Goal: Task Accomplishment & Management: Manage account settings

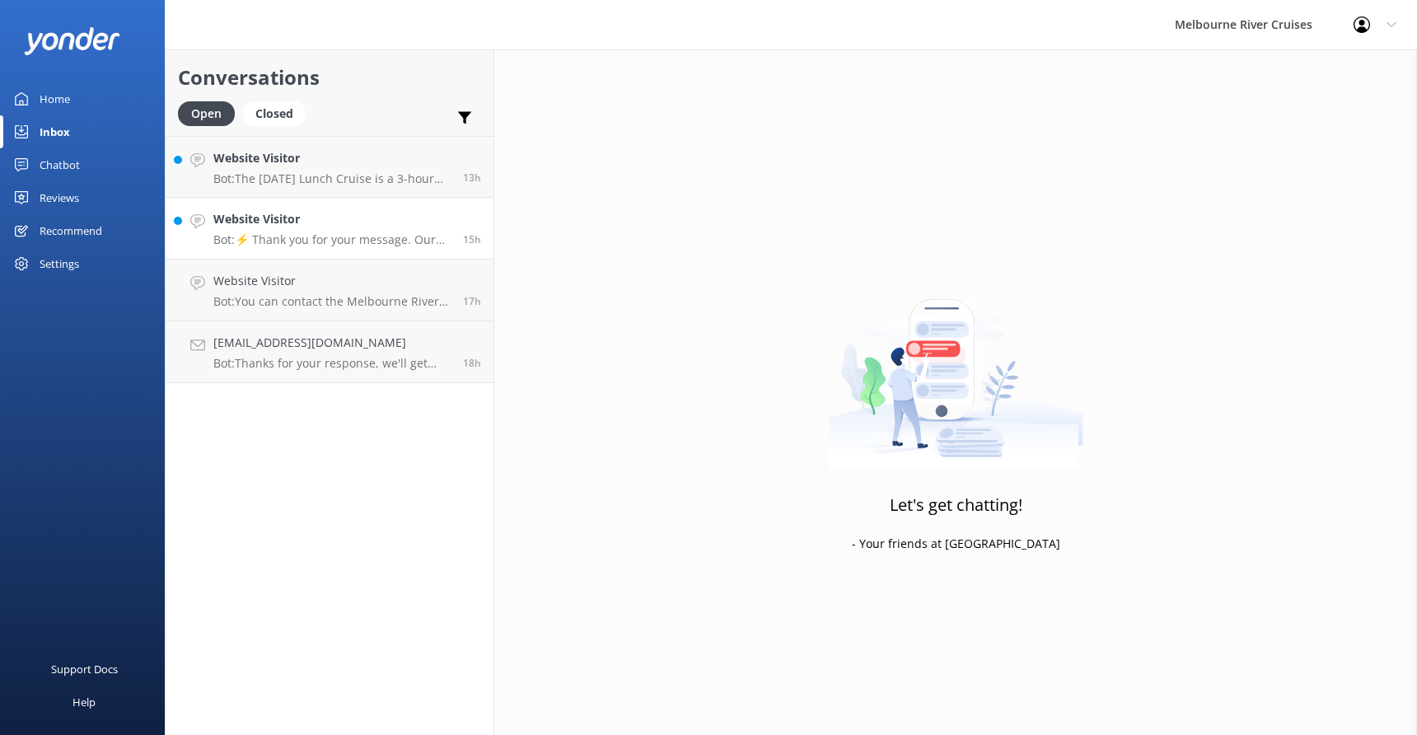
click at [282, 232] on div "Website Visitor Bot: ⚡ Thank you for your message. Our office hours are Mon - F…" at bounding box center [331, 228] width 237 height 36
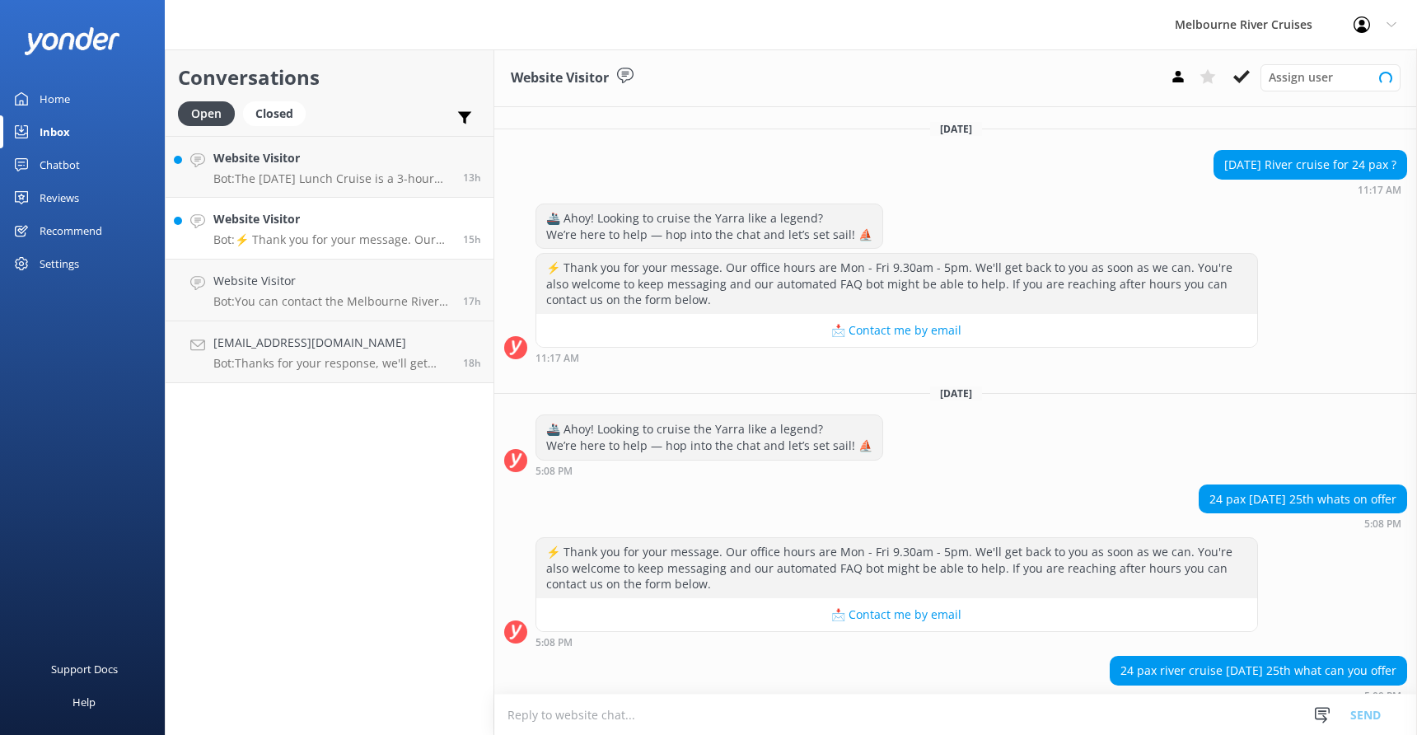
scroll to position [133, 0]
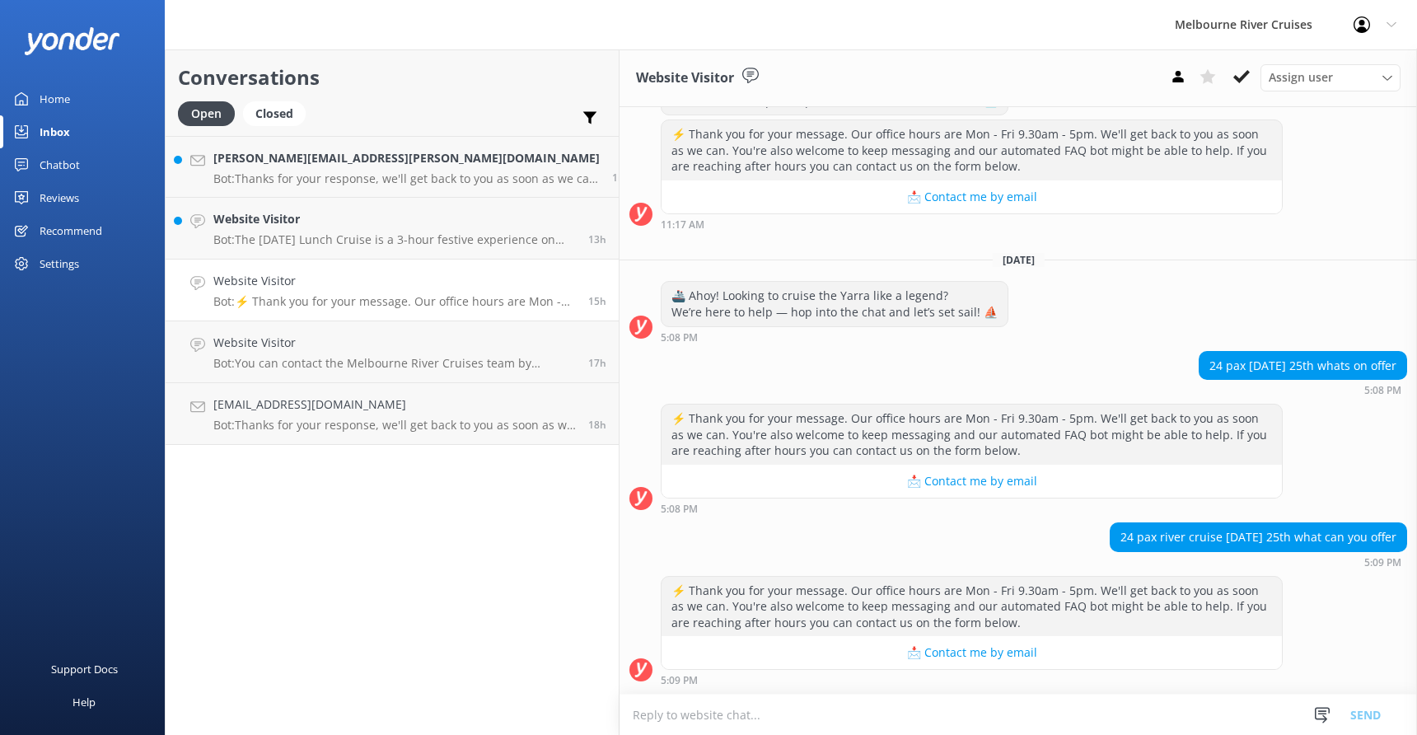
click at [282, 232] on div "Website Visitor Bot: The [DATE] Lunch Cruise is a 3-hour festive experience on …" at bounding box center [394, 228] width 363 height 36
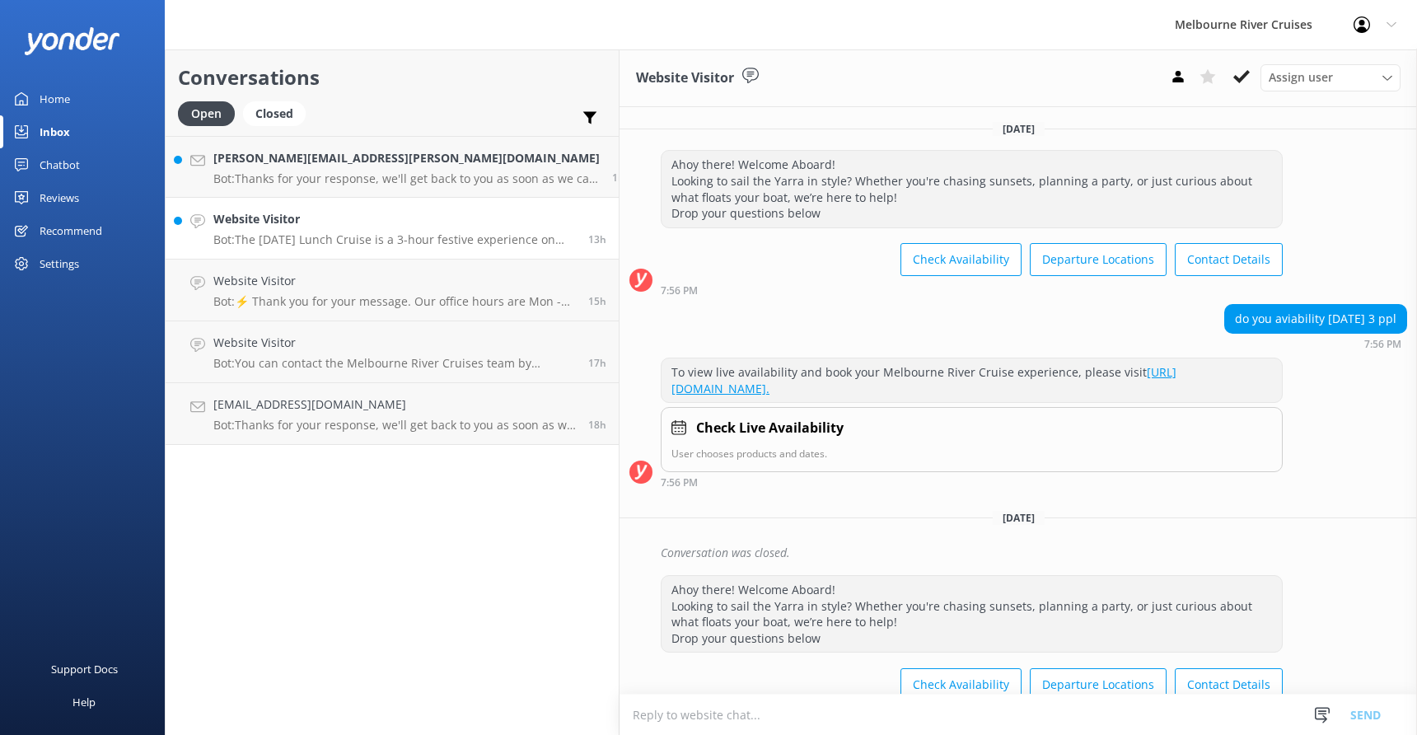
scroll to position [174, 0]
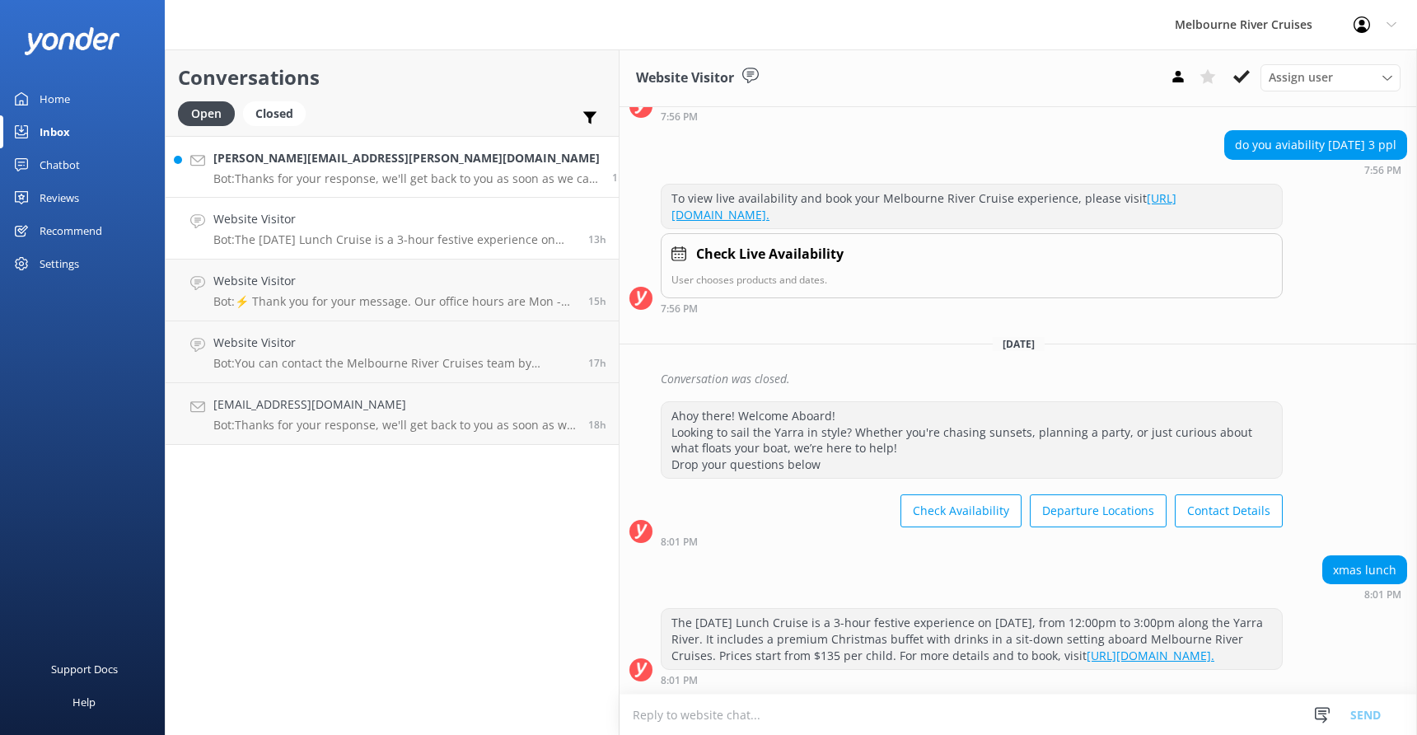
click at [279, 171] on div "[PERSON_NAME][EMAIL_ADDRESS][PERSON_NAME][DOMAIN_NAME] Bot: Thanks for your res…" at bounding box center [406, 166] width 386 height 35
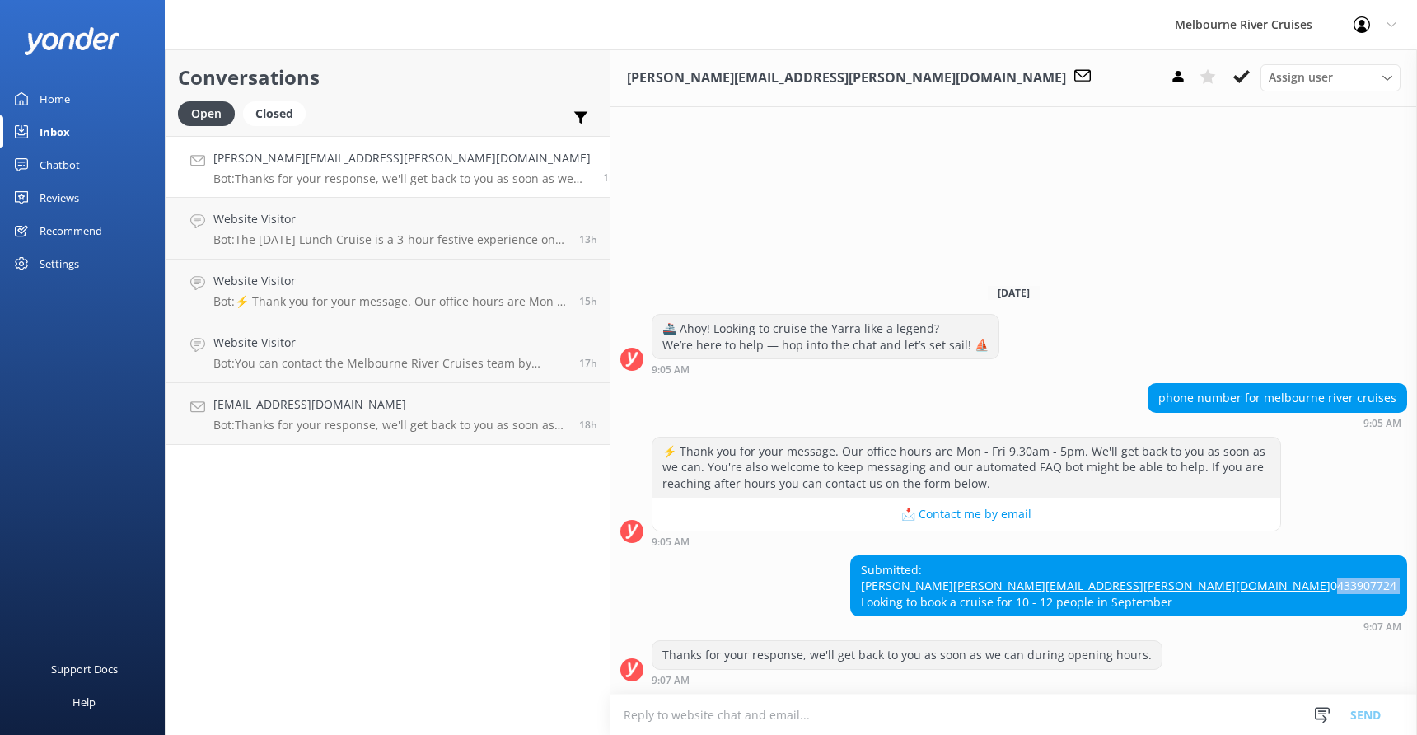
drag, startPoint x: 1164, startPoint y: 585, endPoint x: 1093, endPoint y: 588, distance: 70.1
click at [1093, 588] on div "Submitted: [PERSON_NAME] [PERSON_NAME][EMAIL_ADDRESS][PERSON_NAME][DOMAIN_NAME]…" at bounding box center [1128, 586] width 555 height 60
click at [1237, 76] on icon at bounding box center [1242, 76] width 16 height 16
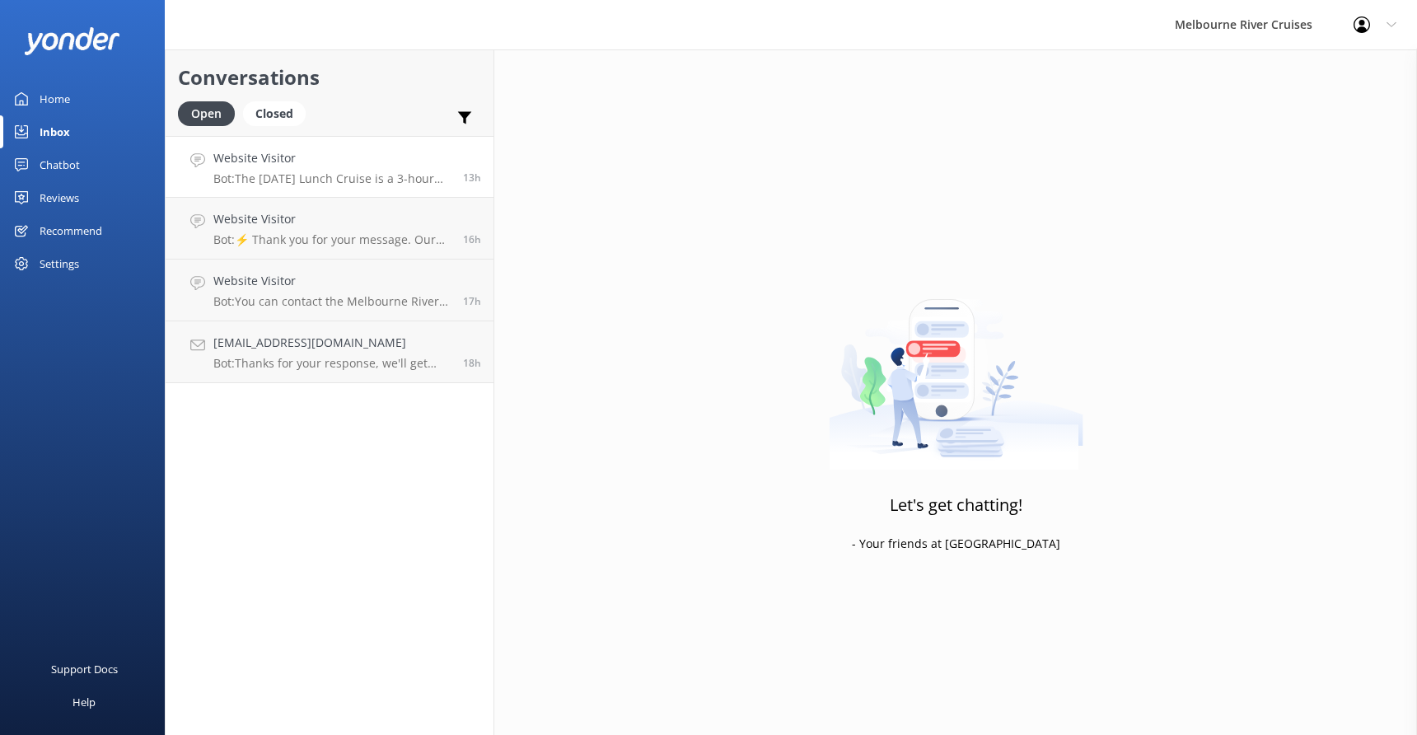
click at [288, 171] on p "Bot: The [DATE] Lunch Cruise is a 3-hour festive experience on [DATE], from 12:…" at bounding box center [331, 178] width 237 height 15
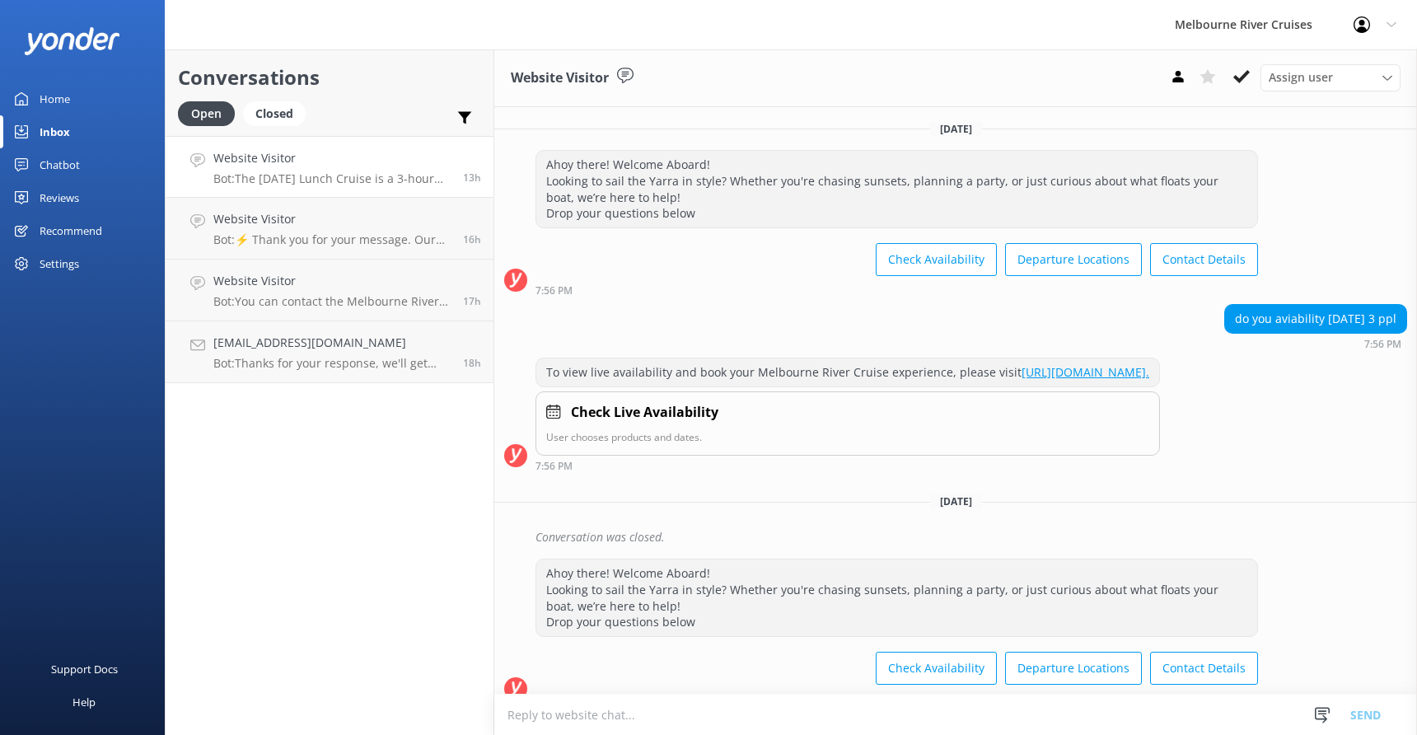
scroll to position [174, 0]
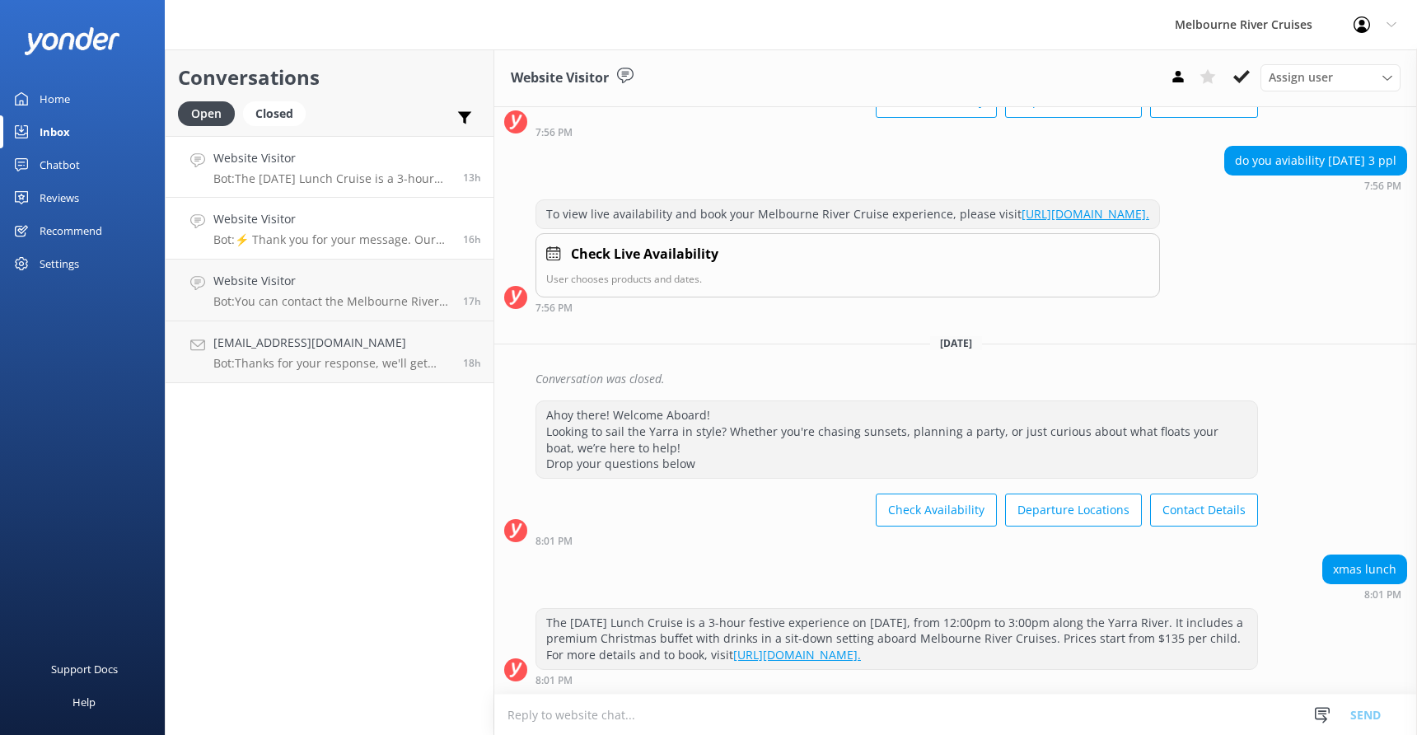
click at [299, 230] on div "Website Visitor Bot: ⚡ Thank you for your message. Our office hours are Mon - F…" at bounding box center [331, 228] width 237 height 36
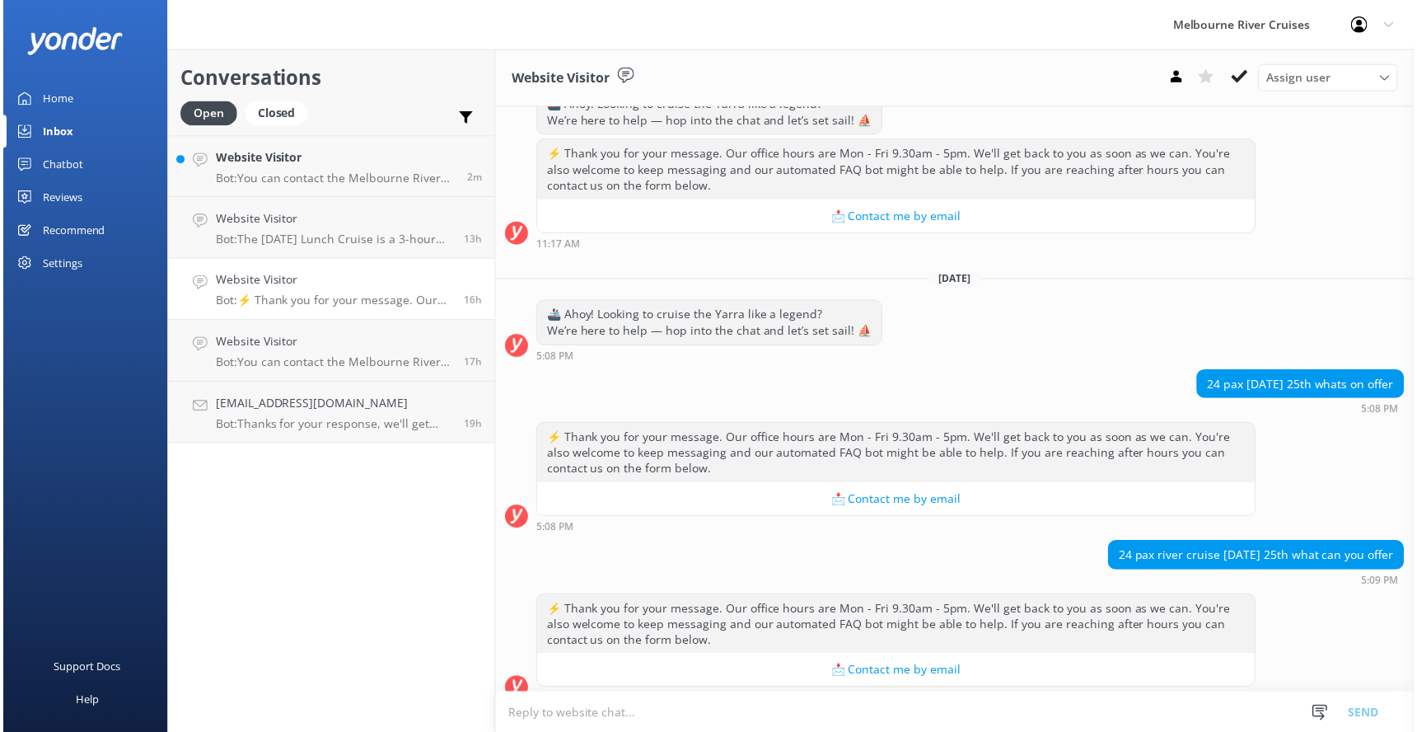
scroll to position [213, 0]
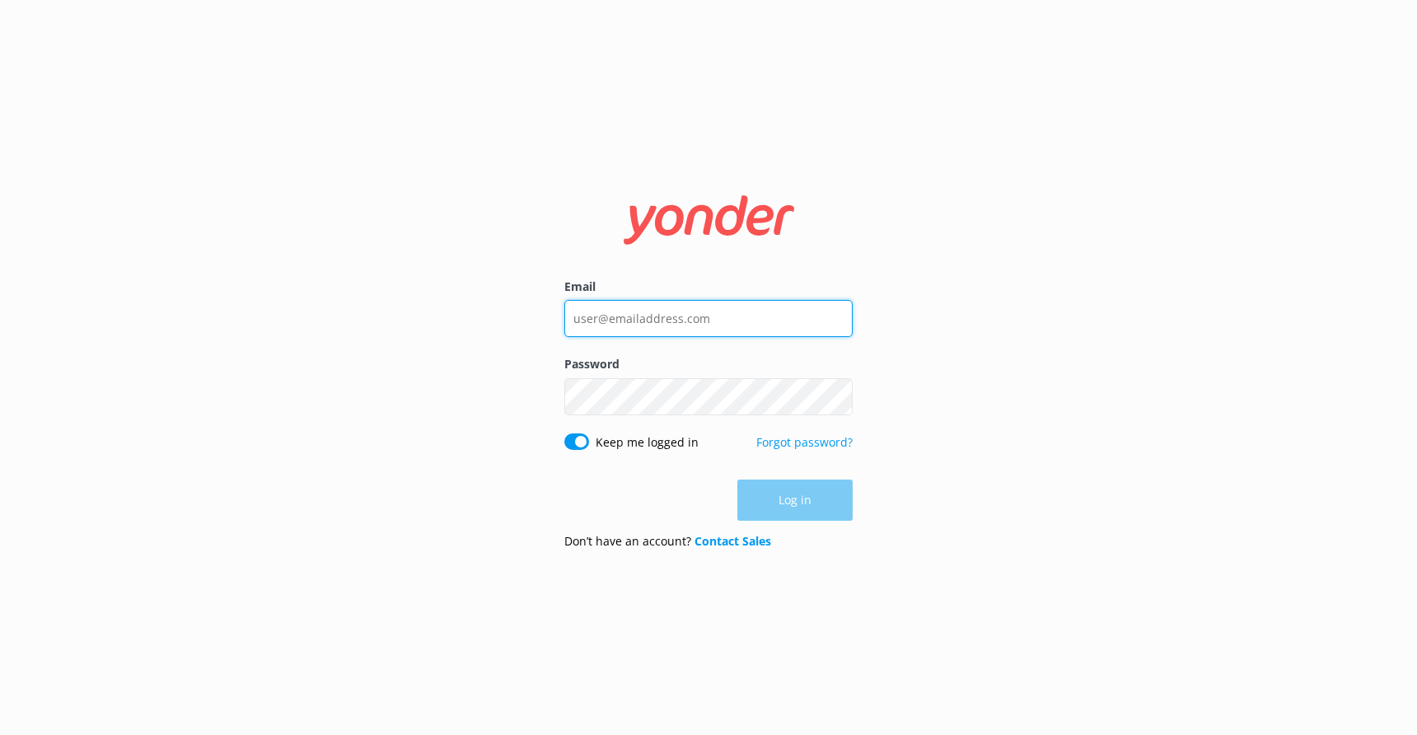
type input "[EMAIL_ADDRESS][DOMAIN_NAME]"
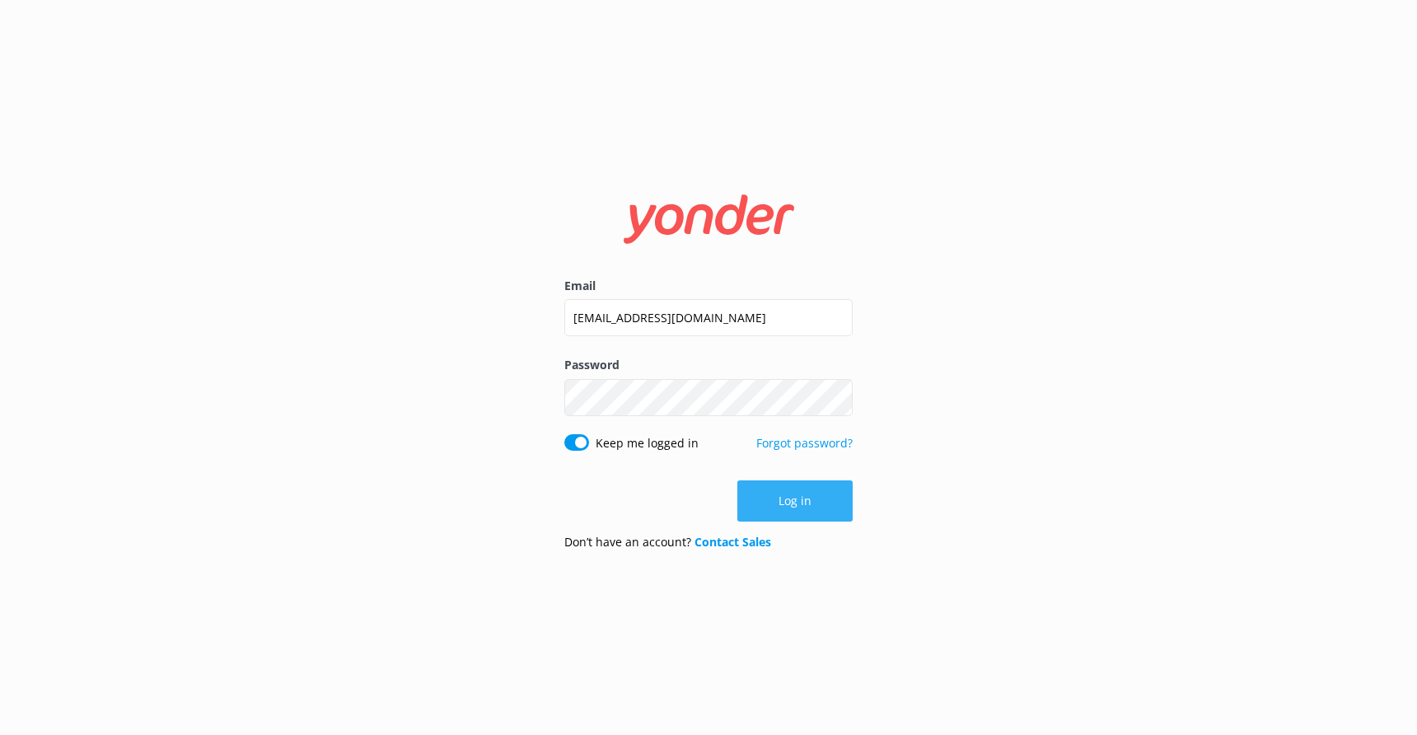
click at [786, 511] on button "Log in" at bounding box center [795, 500] width 115 height 41
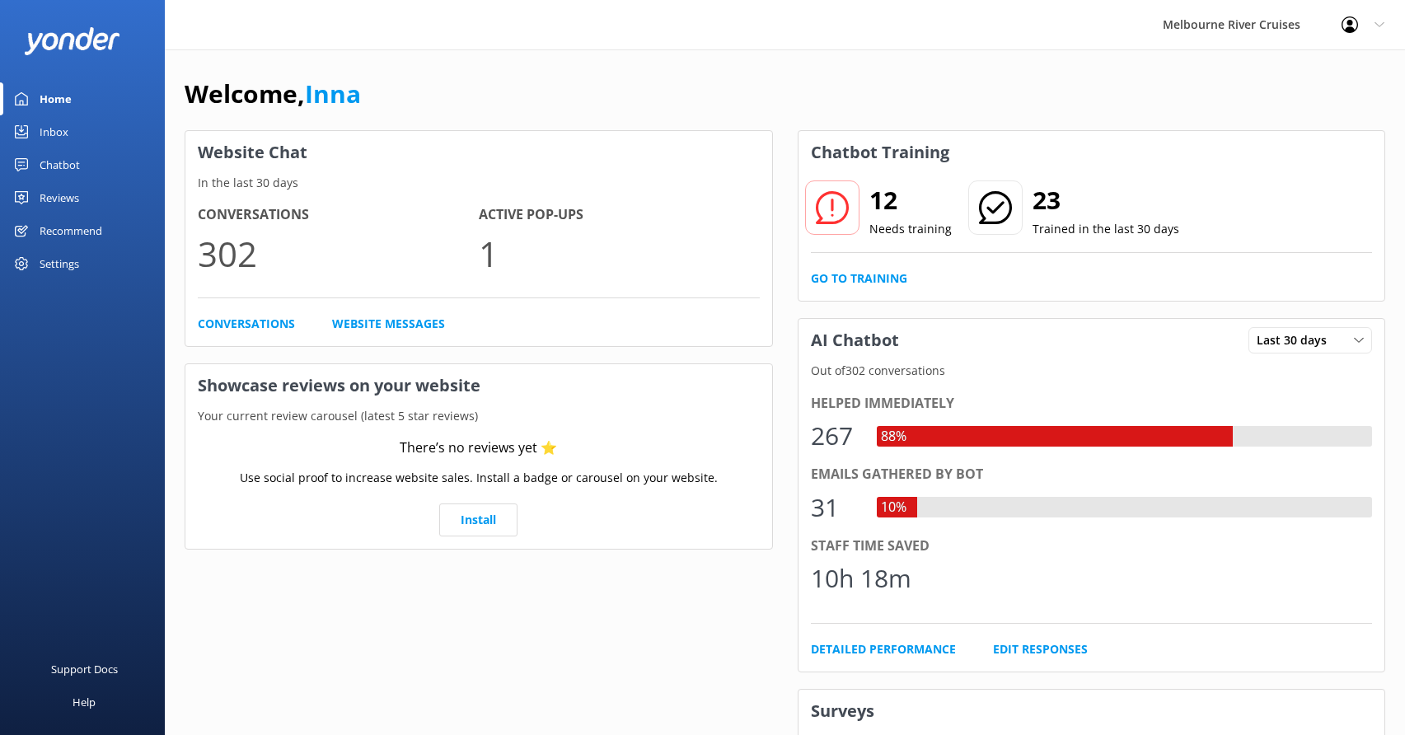
click at [54, 129] on div "Inbox" at bounding box center [54, 131] width 29 height 33
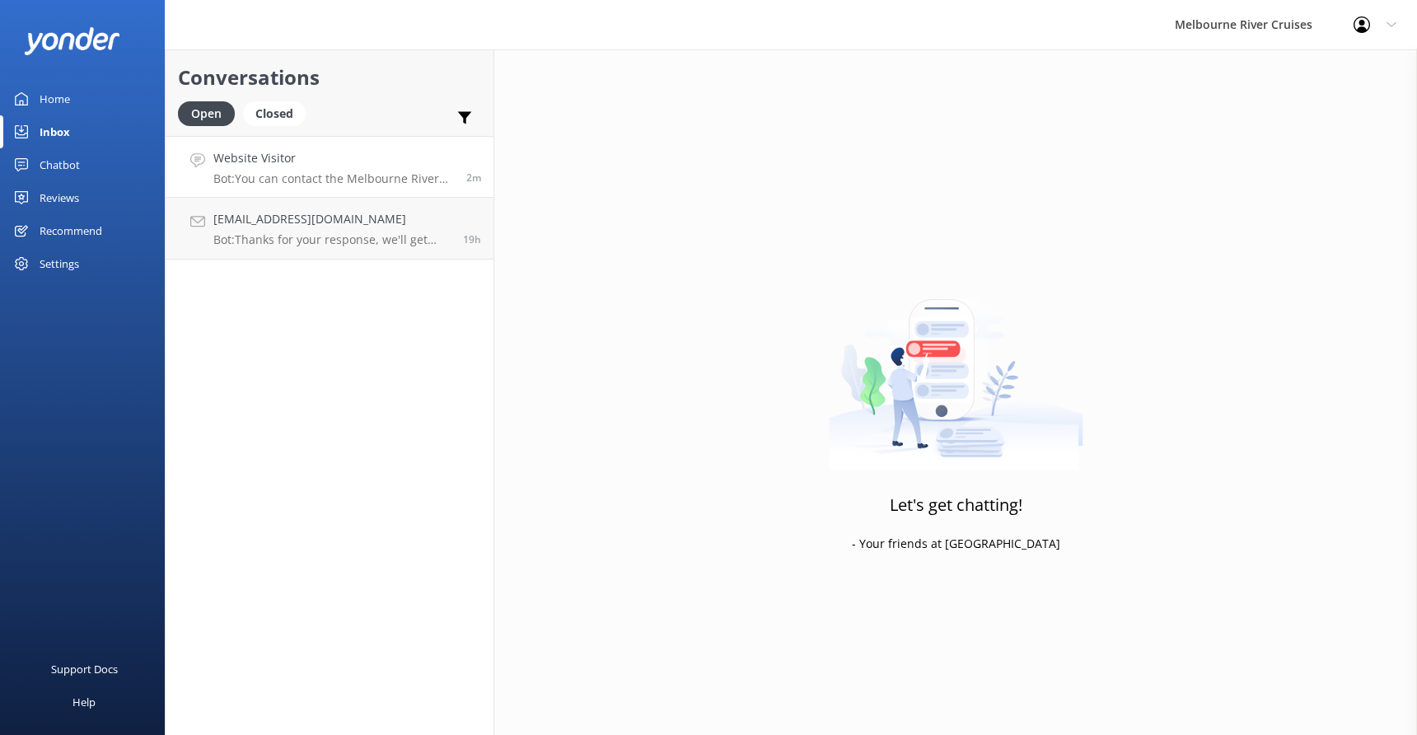
click at [310, 169] on div "Website Visitor Bot: You can contact the Melbourne River Cruises team by emaili…" at bounding box center [333, 166] width 241 height 35
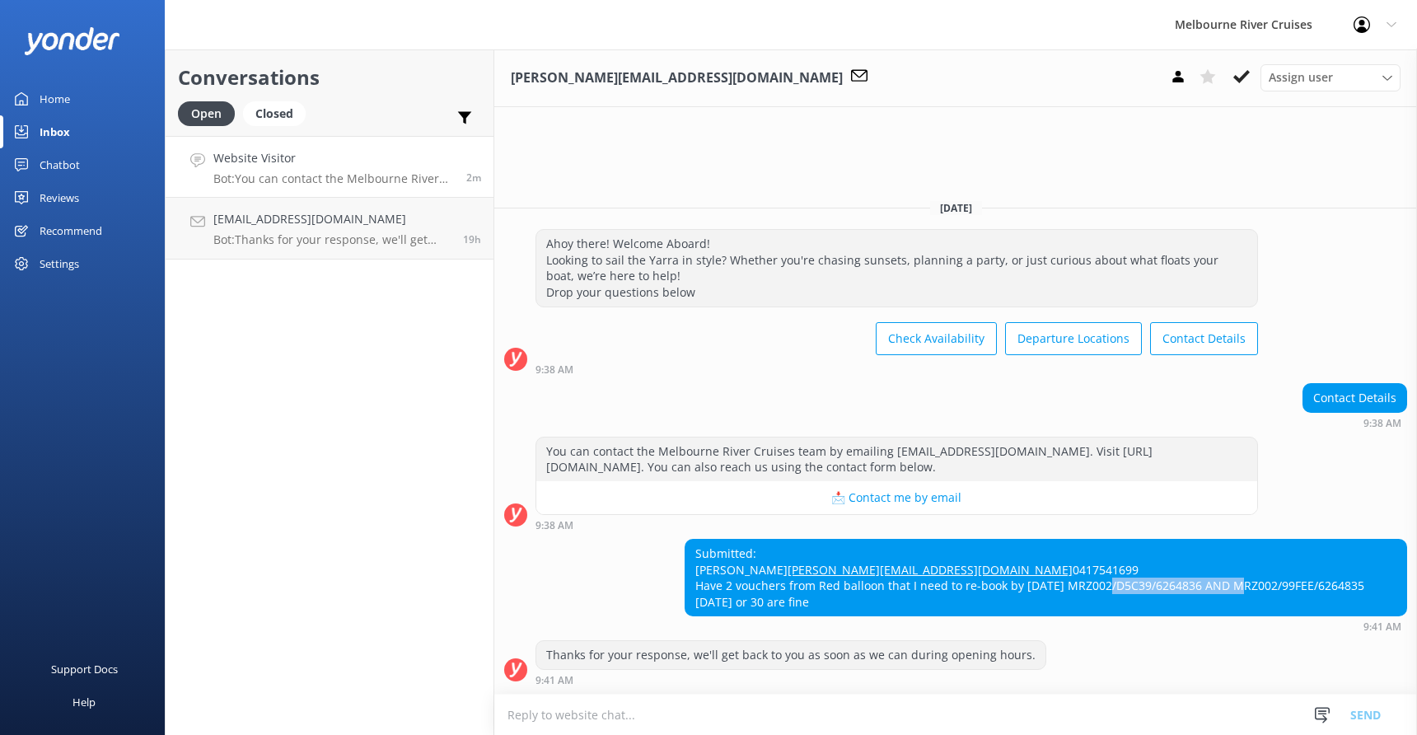
drag, startPoint x: 1093, startPoint y: 585, endPoint x: 1225, endPoint y: 586, distance: 131.8
click at [1225, 586] on div "Submitted: [PERSON_NAME] [PERSON_NAME][EMAIL_ADDRESS][DOMAIN_NAME] 0417541699 H…" at bounding box center [1046, 578] width 721 height 76
copy div "MRZ002/D5C39/6264836"
drag, startPoint x: 695, startPoint y: 536, endPoint x: 800, endPoint y: 536, distance: 104.7
click at [800, 540] on div "Submitted: [PERSON_NAME] [PERSON_NAME][EMAIL_ADDRESS][DOMAIN_NAME] 0417541699 H…" at bounding box center [1046, 578] width 721 height 76
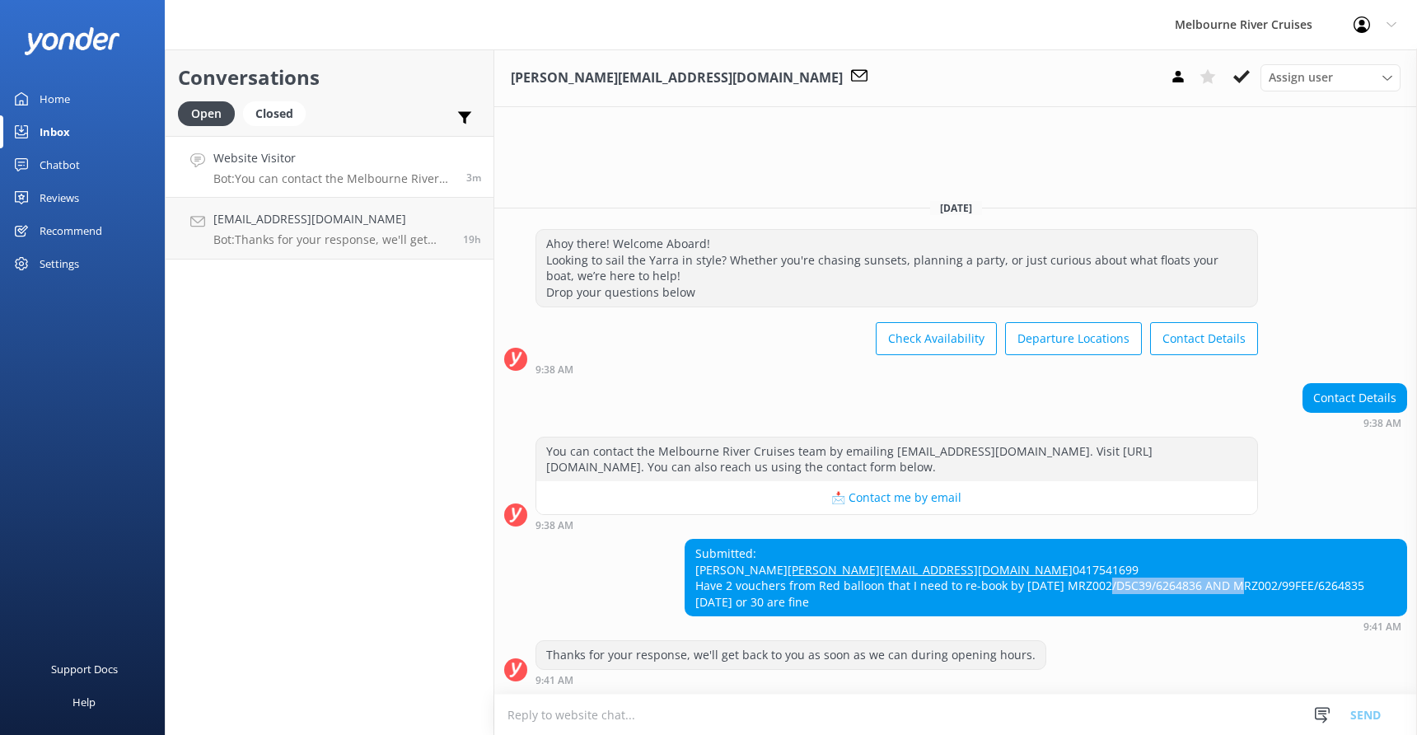
copy div "[PERSON_NAME]"
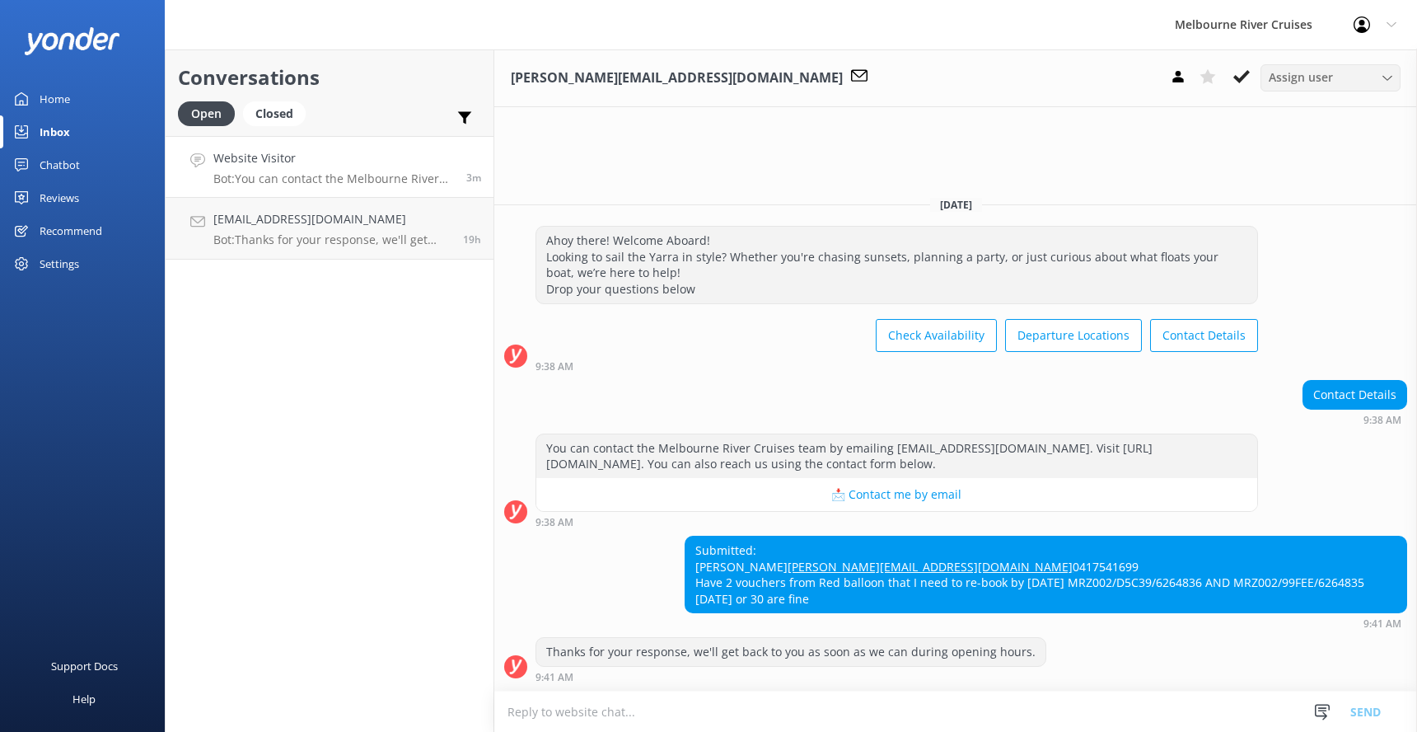
click at [1383, 74] on icon at bounding box center [1388, 78] width 10 height 10
click at [285, 368] on div "Conversations Open Closed Important Assigned to me Unassigned Website Visitor B…" at bounding box center [330, 390] width 330 height 682
click at [269, 227] on h4 "[EMAIL_ADDRESS][DOMAIN_NAME]" at bounding box center [331, 219] width 237 height 18
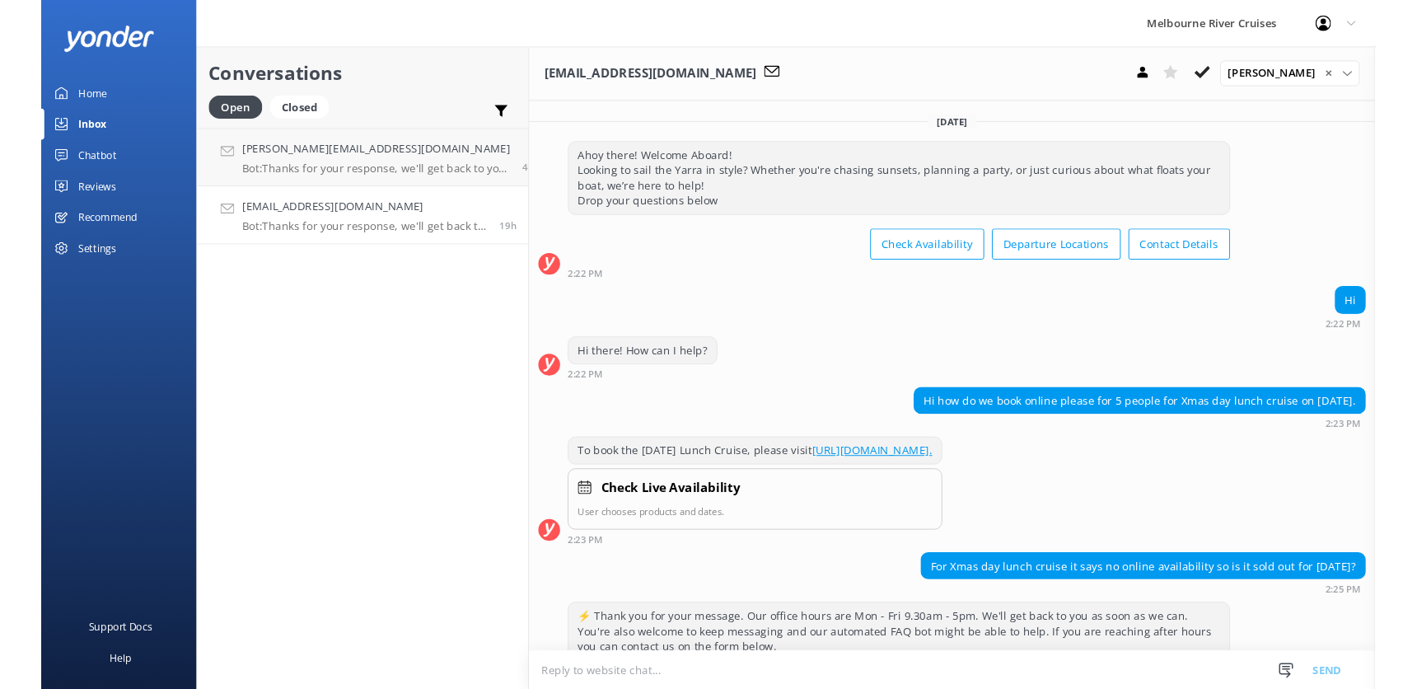
scroll to position [258, 0]
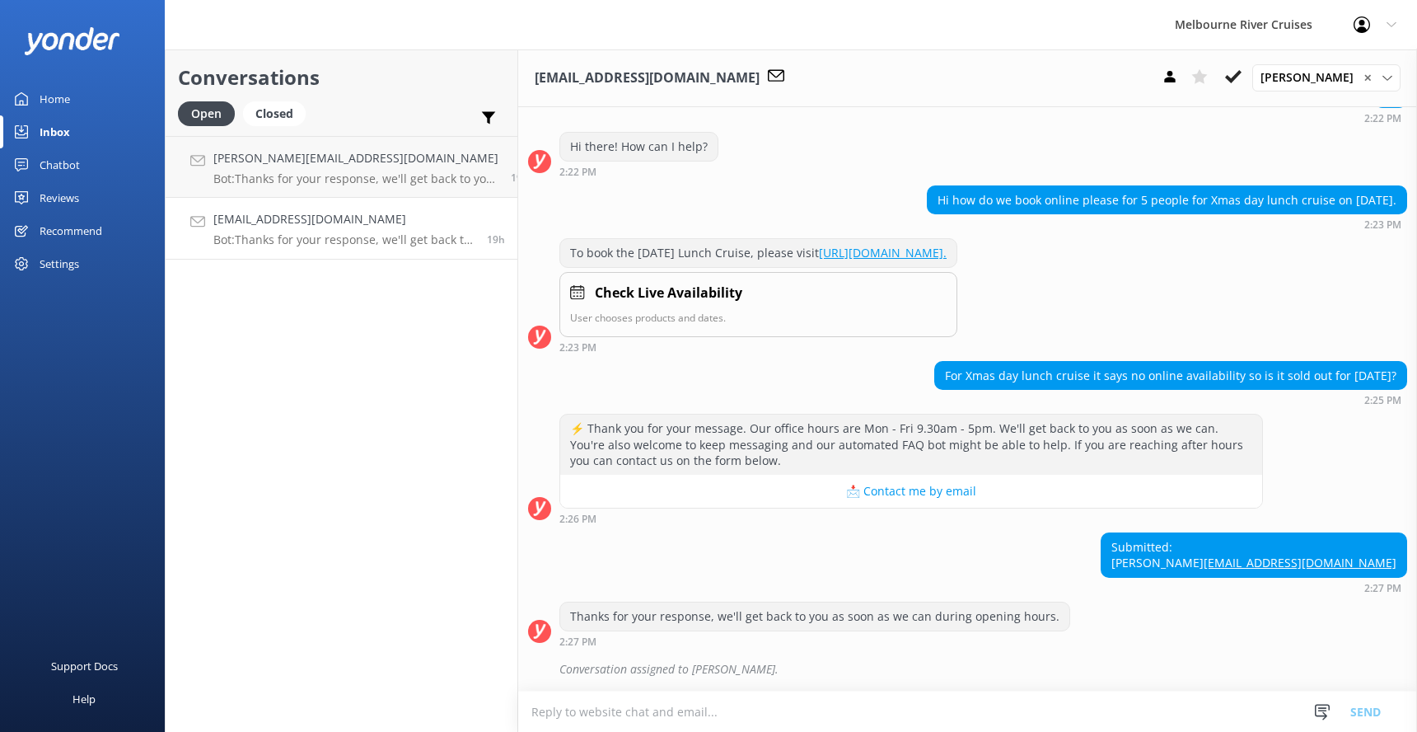
click at [291, 222] on h4 "[EMAIL_ADDRESS][DOMAIN_NAME]" at bounding box center [343, 219] width 261 height 18
click at [288, 163] on h4 "[PERSON_NAME][EMAIL_ADDRESS][DOMAIN_NAME]" at bounding box center [355, 158] width 285 height 18
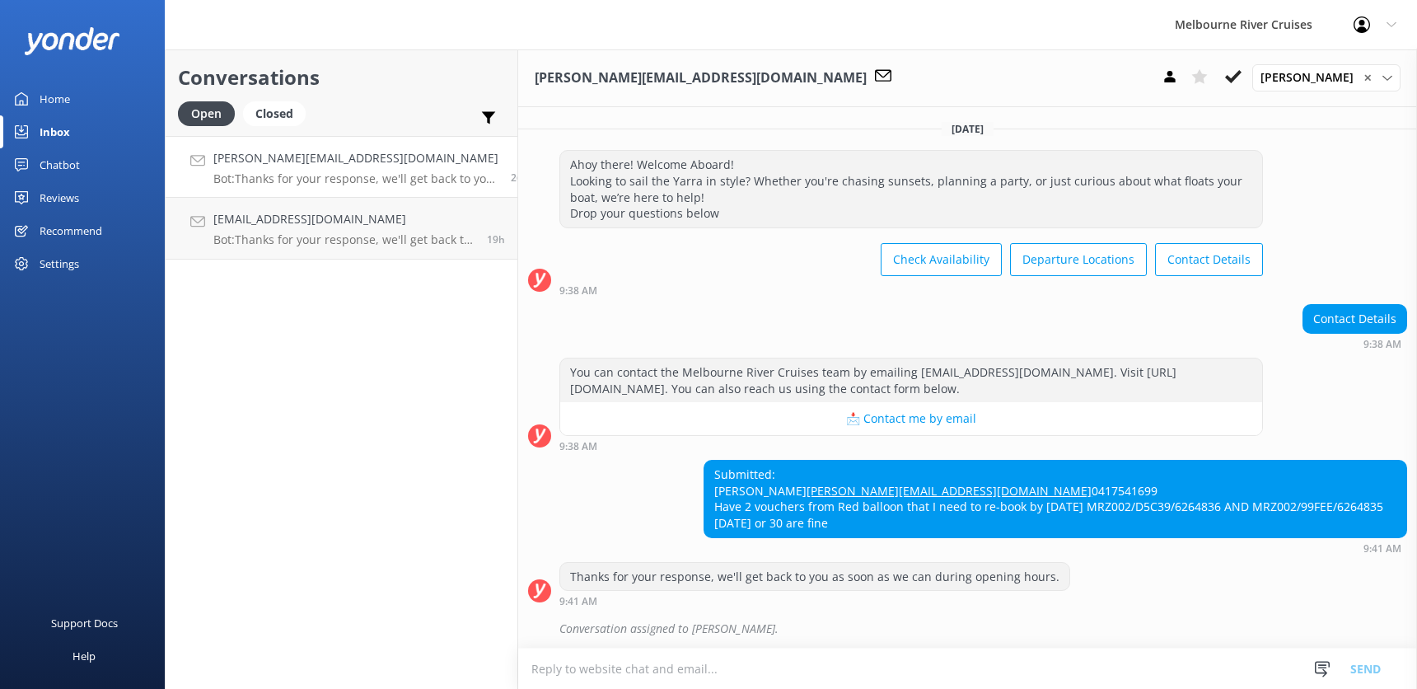
scroll to position [35, 0]
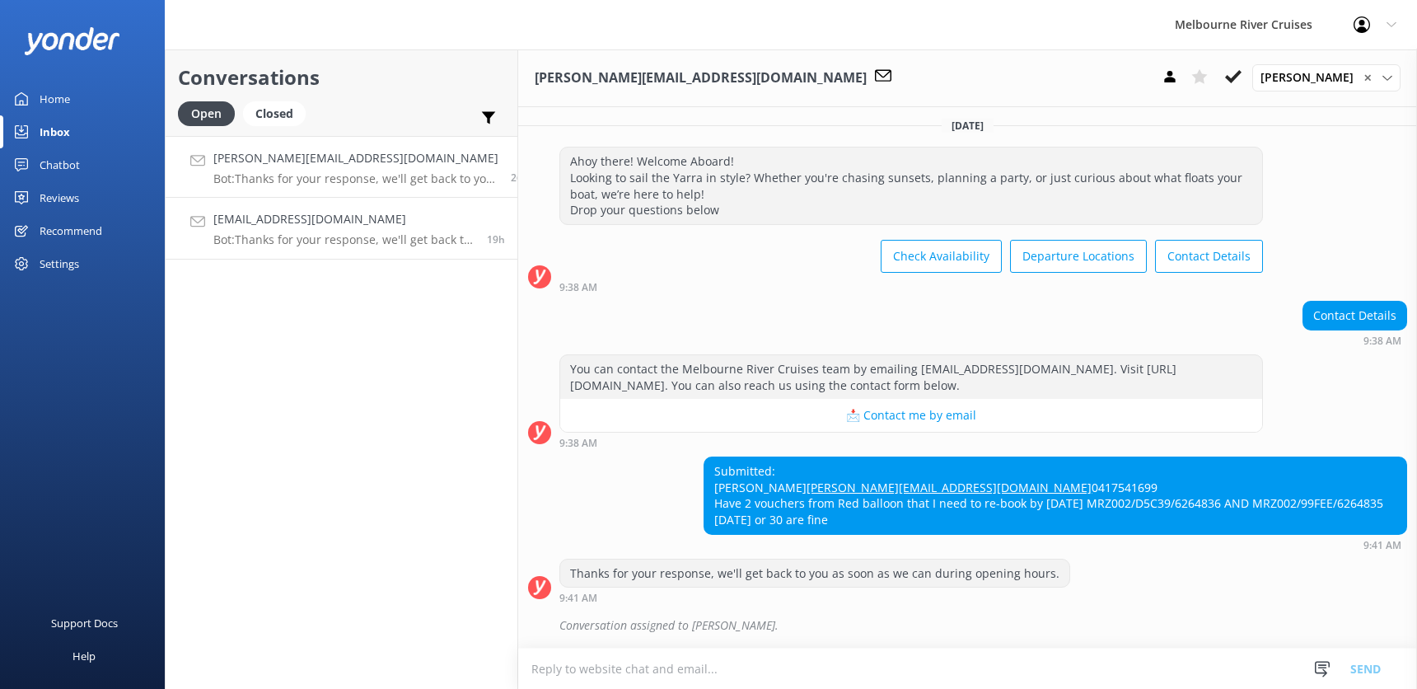
click at [268, 222] on h4 "[EMAIL_ADDRESS][DOMAIN_NAME]" at bounding box center [343, 219] width 261 height 18
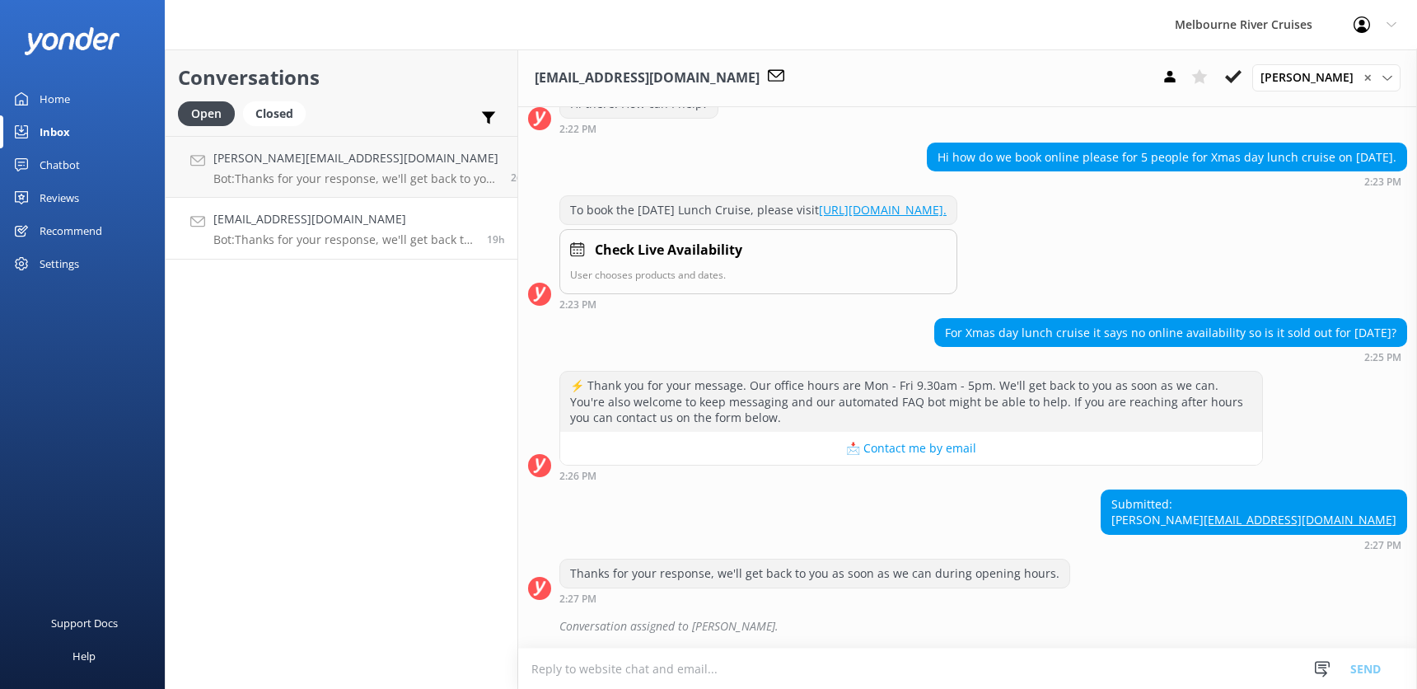
scroll to position [301, 0]
click at [266, 168] on div "[PERSON_NAME][EMAIL_ADDRESS][DOMAIN_NAME] Bot: Thanks for your response, we'll …" at bounding box center [355, 166] width 285 height 35
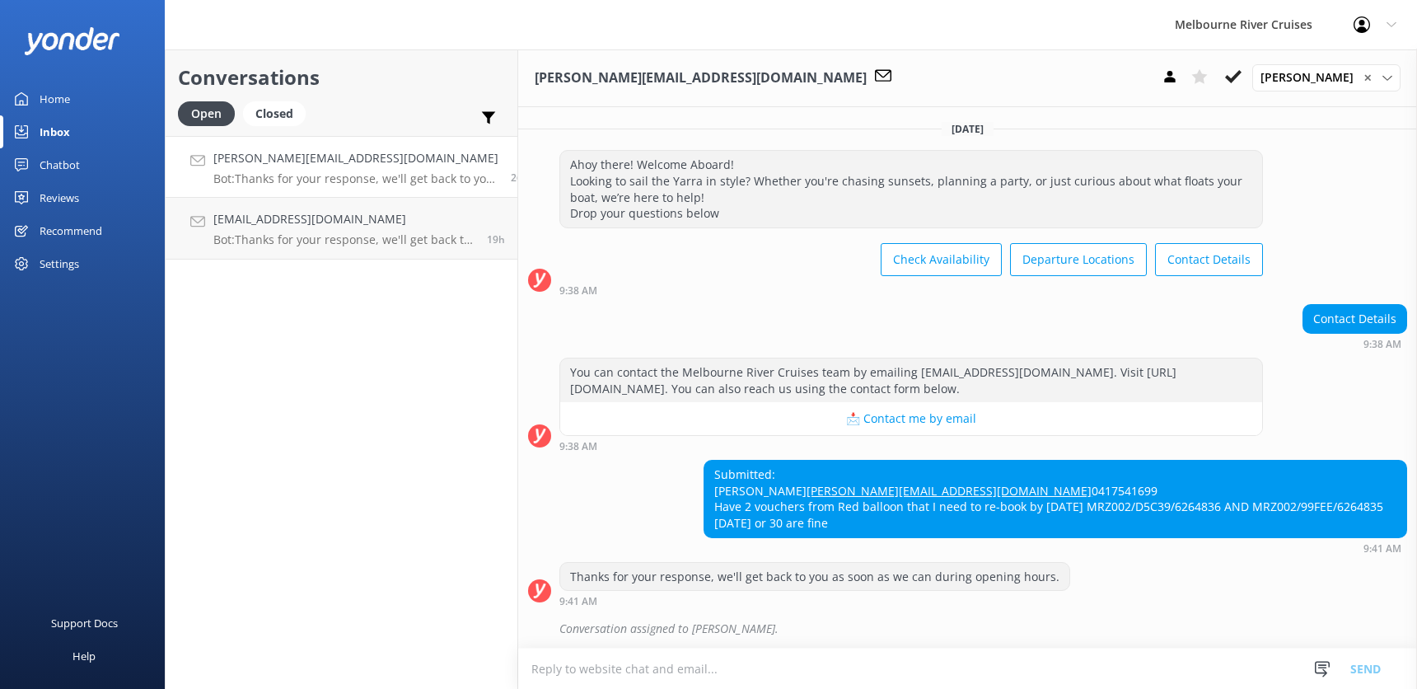
click at [45, 133] on div "Inbox" at bounding box center [55, 131] width 30 height 33
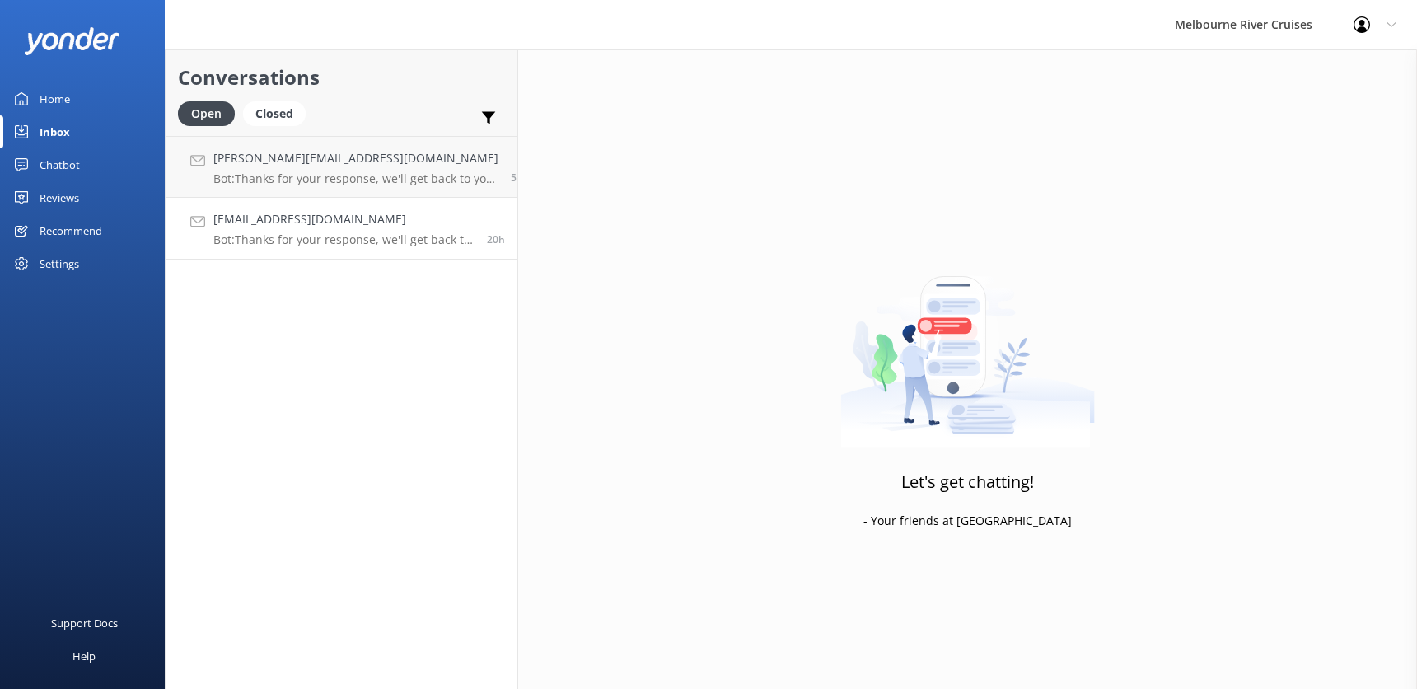
drag, startPoint x: 264, startPoint y: 220, endPoint x: 266, endPoint y: 179, distance: 41.3
click at [262, 218] on h4 "[EMAIL_ADDRESS][DOMAIN_NAME]" at bounding box center [343, 219] width 261 height 18
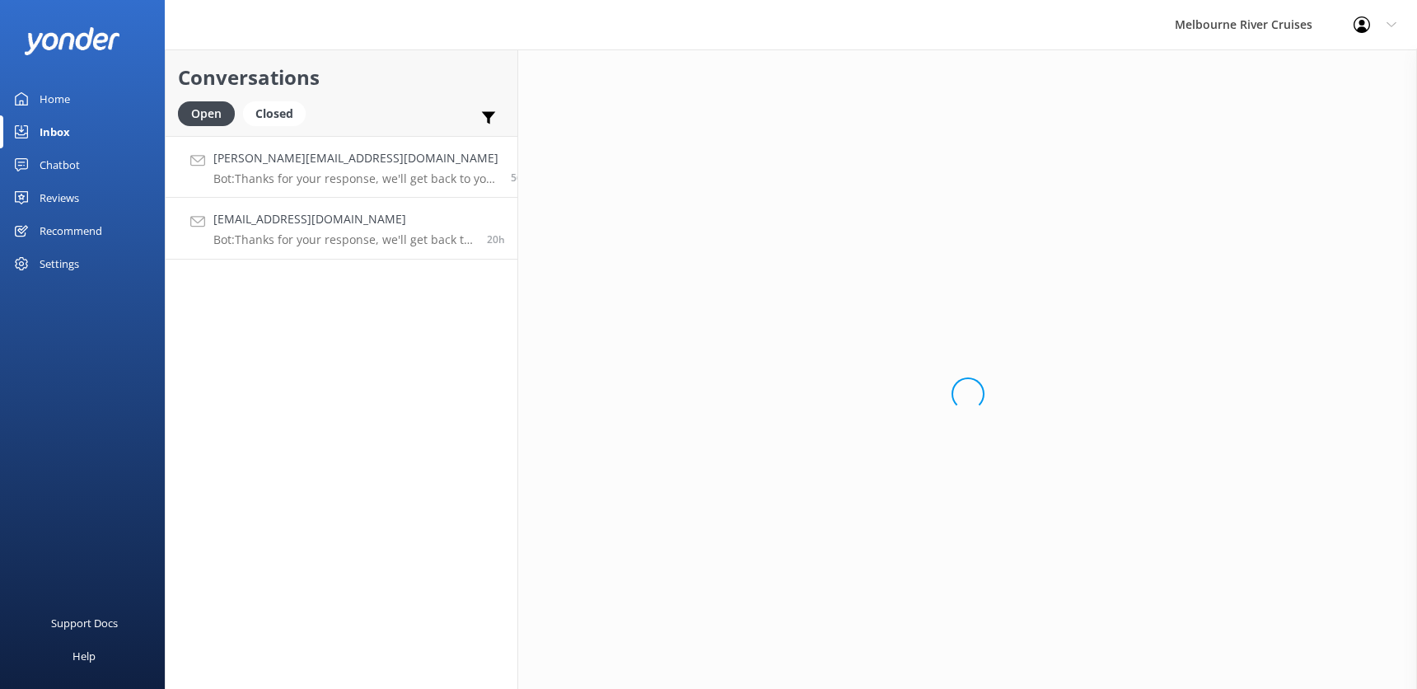
click at [269, 157] on h4 "[PERSON_NAME][EMAIL_ADDRESS][DOMAIN_NAME]" at bounding box center [355, 158] width 285 height 18
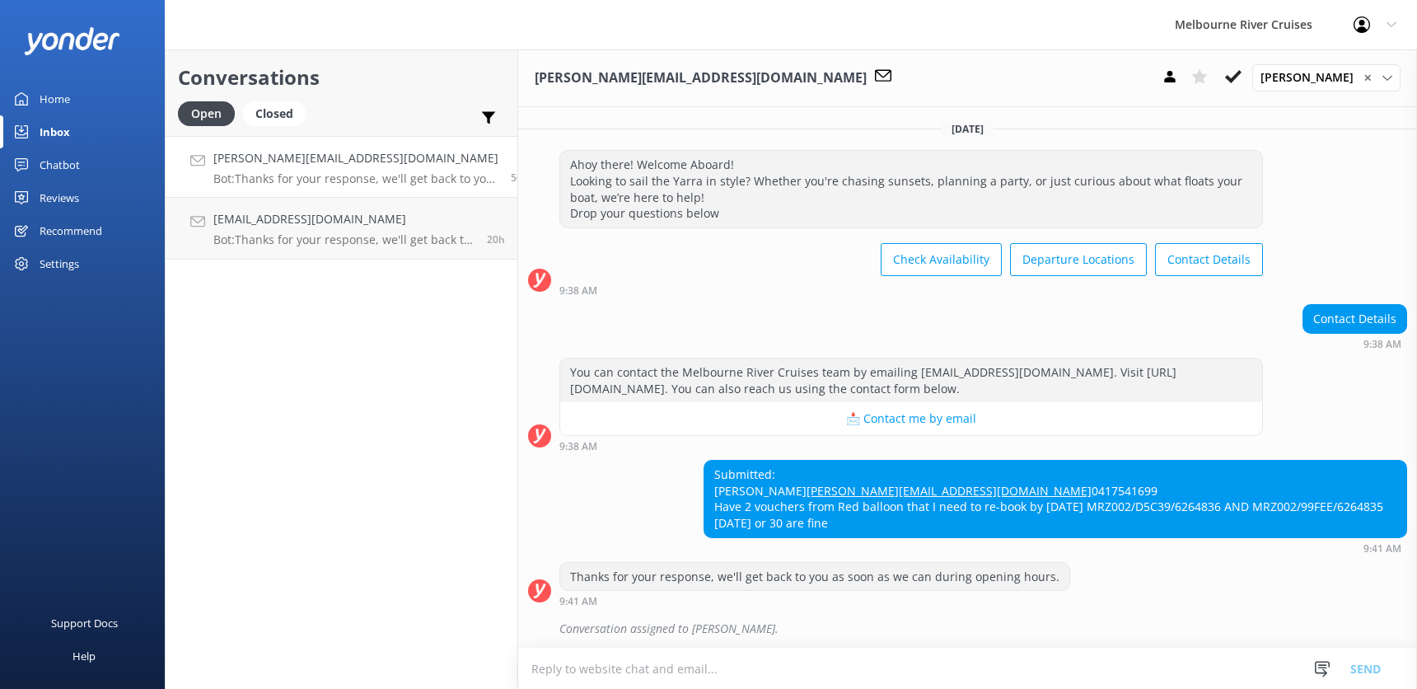
scroll to position [71, 0]
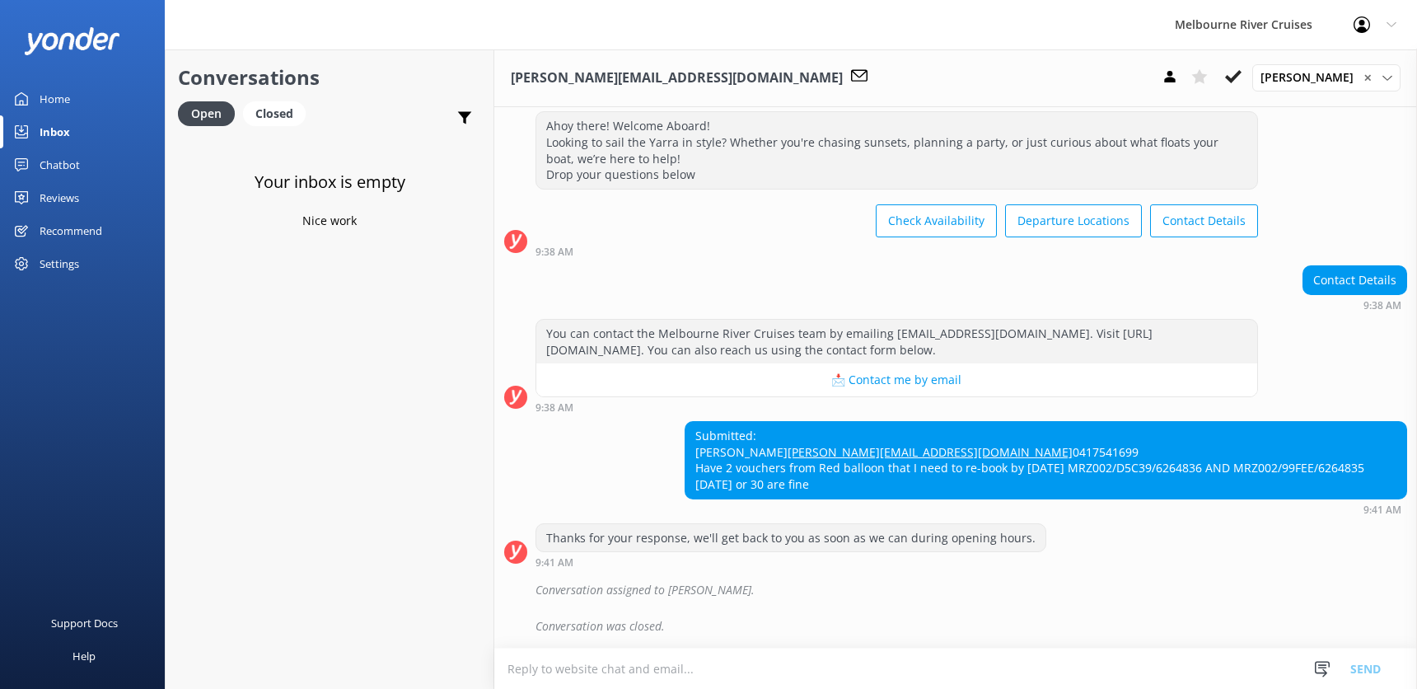
click at [45, 133] on div "Inbox" at bounding box center [55, 131] width 30 height 33
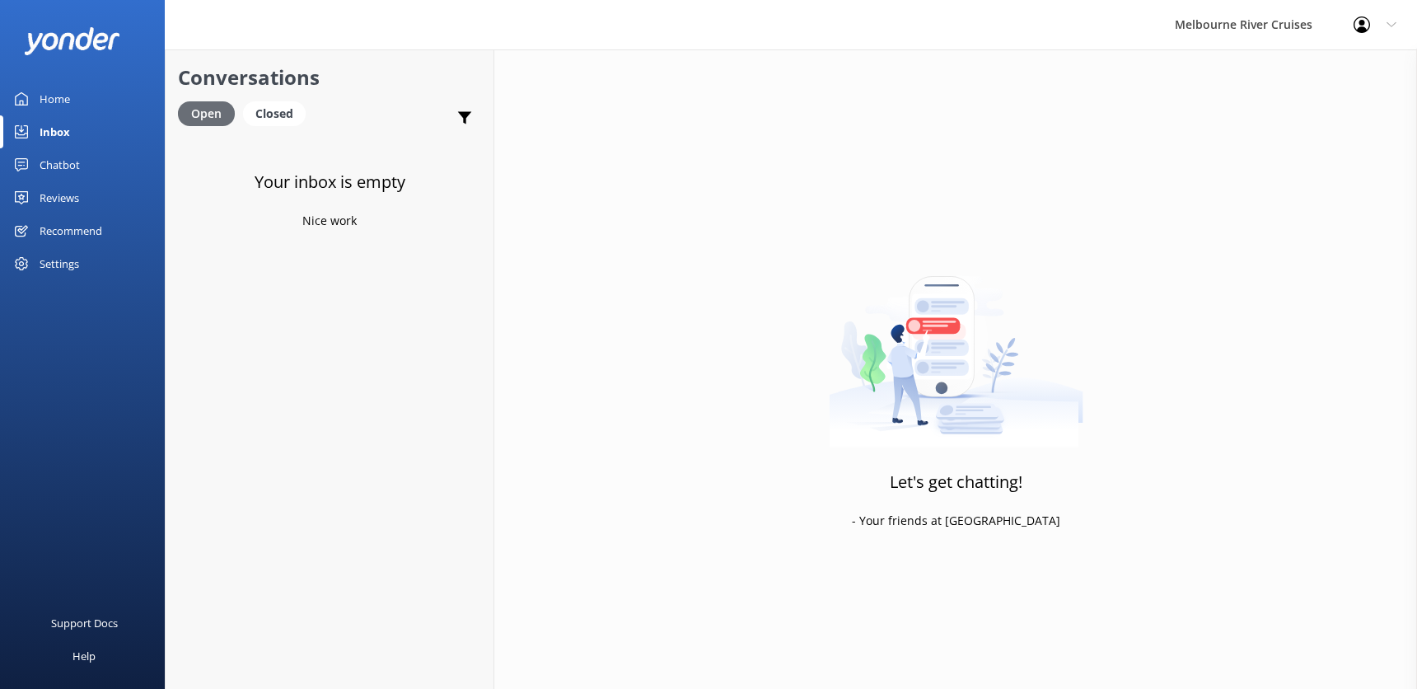
click at [210, 114] on div "Open" at bounding box center [206, 113] width 57 height 25
click at [63, 129] on div "Inbox" at bounding box center [55, 131] width 30 height 33
click at [45, 91] on div "Home" at bounding box center [55, 98] width 30 height 33
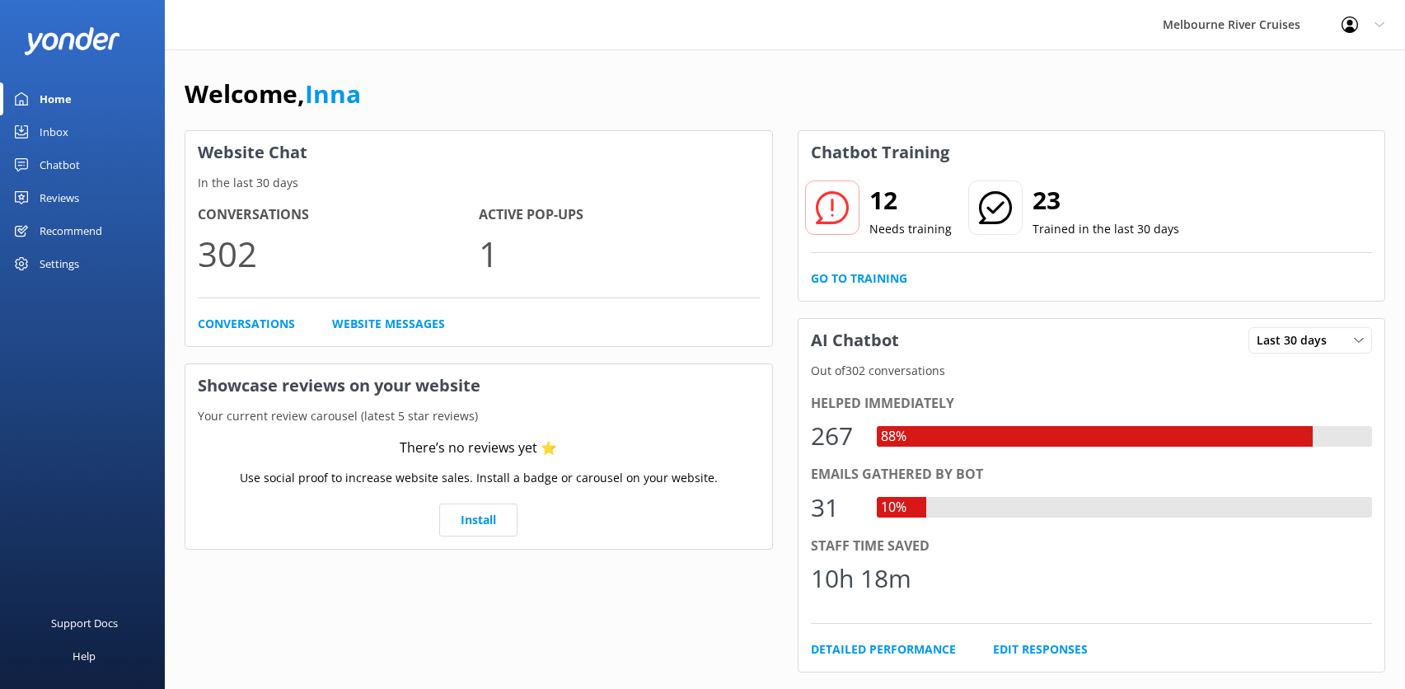
click at [48, 134] on div "Inbox" at bounding box center [54, 131] width 29 height 33
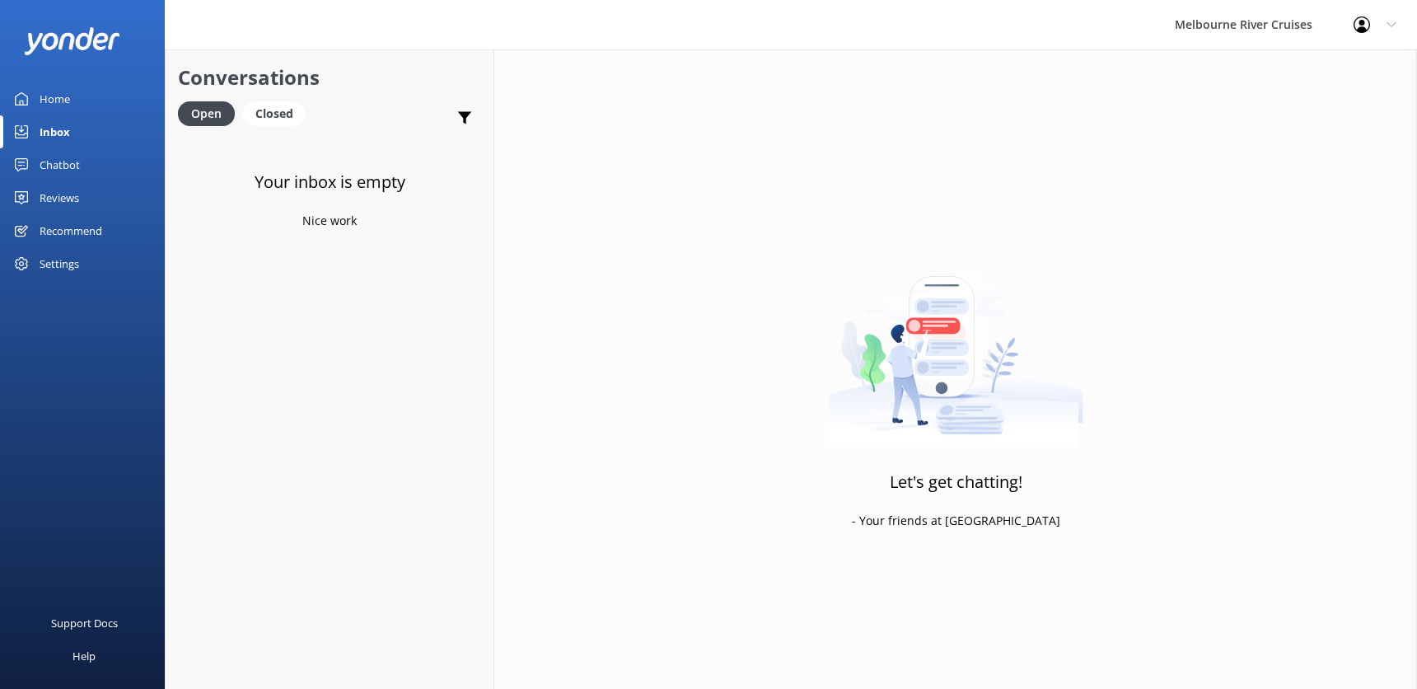
click at [45, 162] on div "Chatbot" at bounding box center [60, 164] width 40 height 33
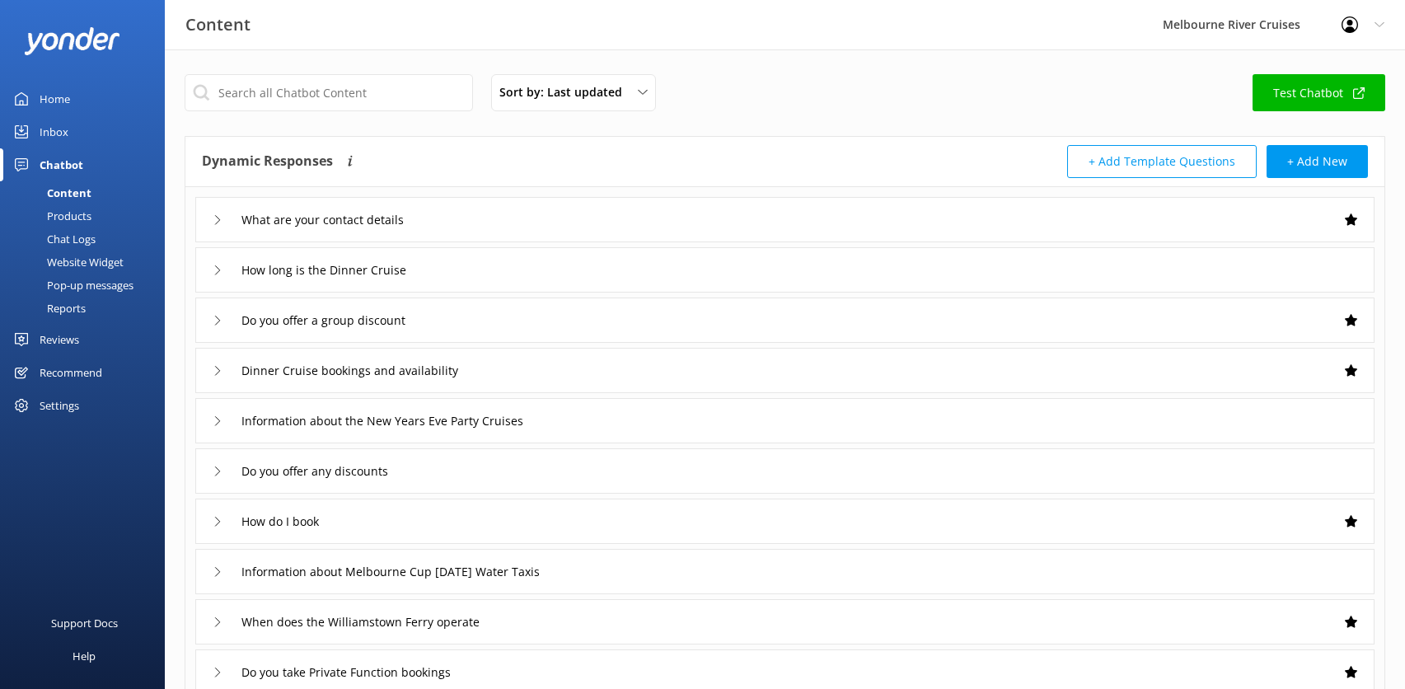
click at [51, 133] on div "Inbox" at bounding box center [54, 131] width 29 height 33
